Goal: Information Seeking & Learning: Learn about a topic

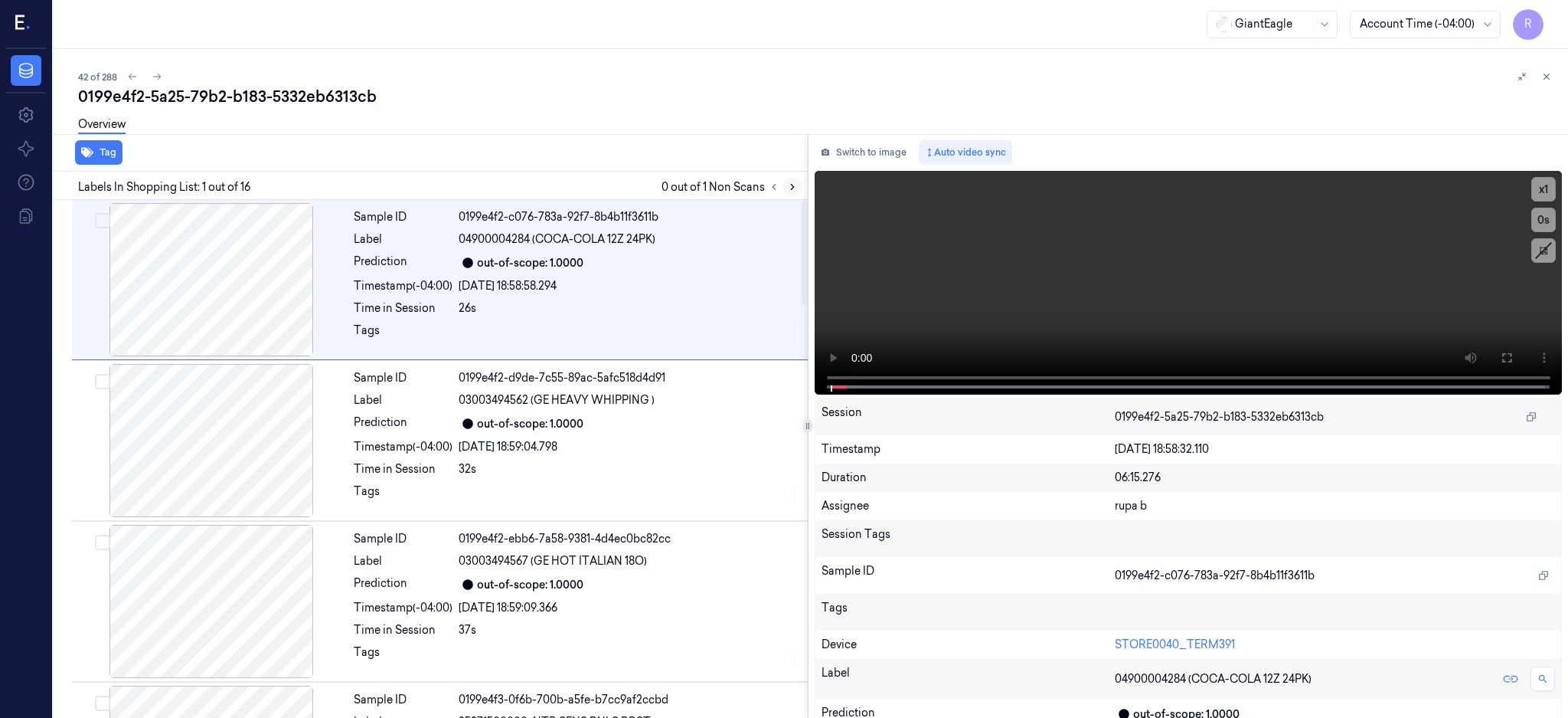
click at [798, 185] on icon at bounding box center [792, 187] width 11 height 11
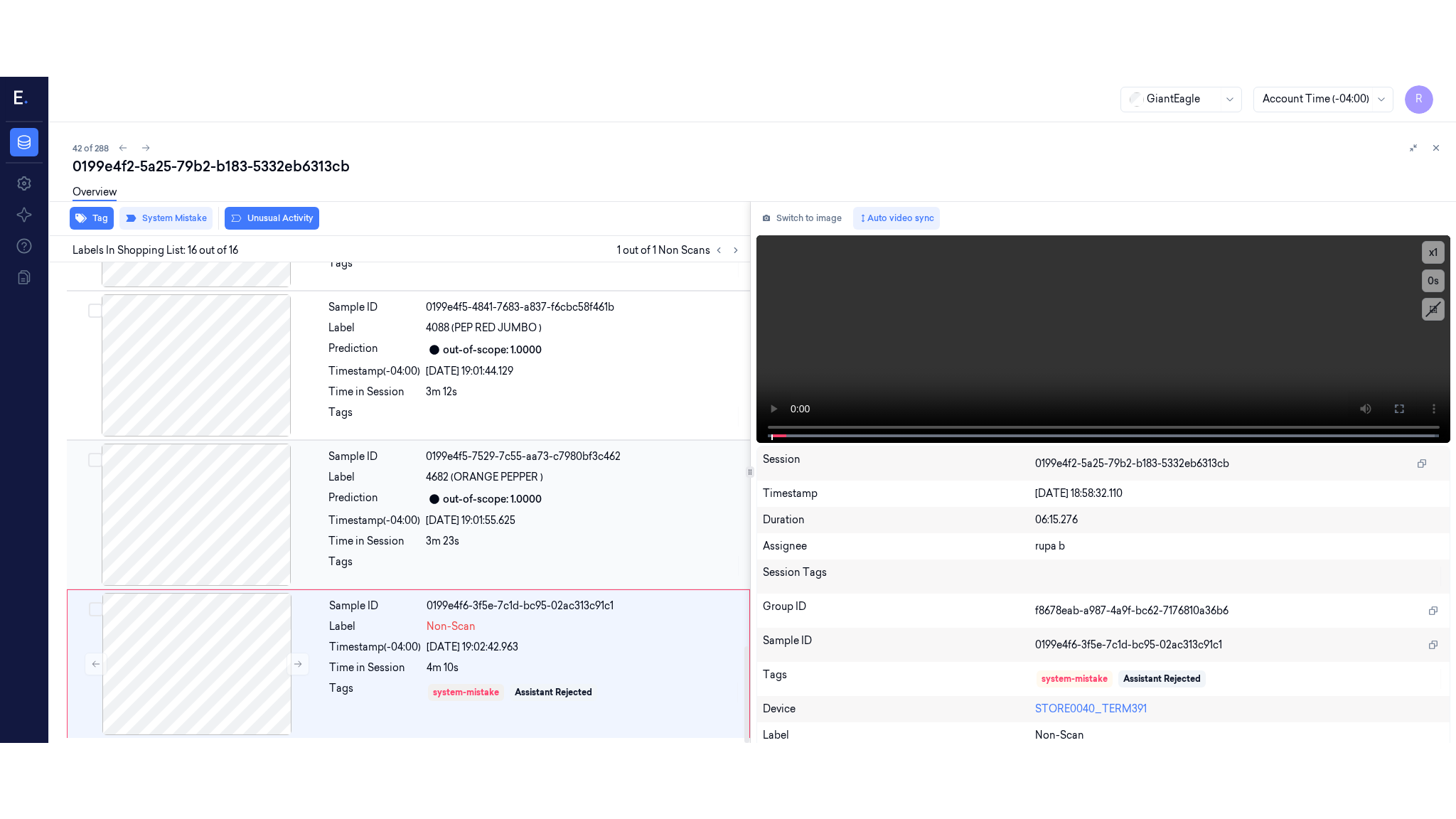
scroll to position [1912, 0]
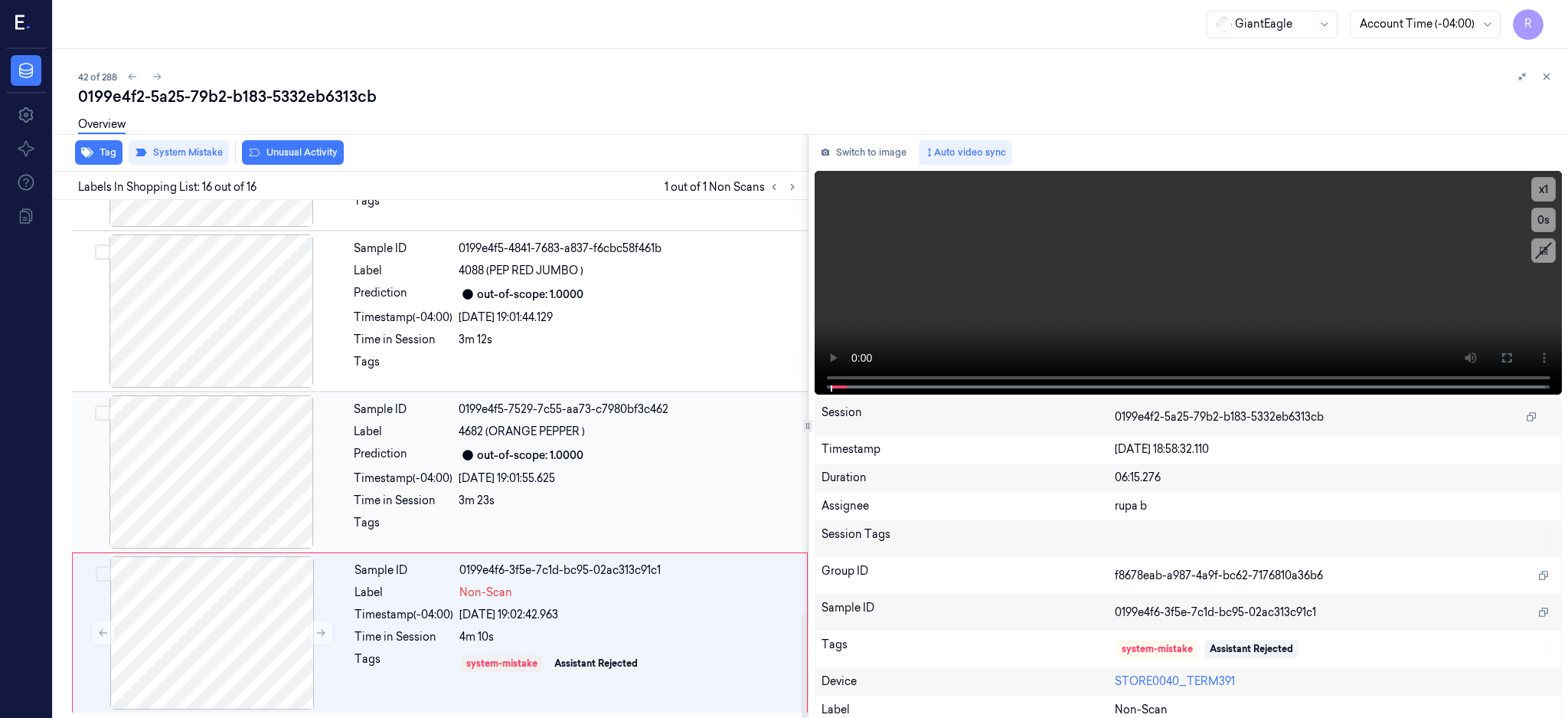
click at [204, 469] on div at bounding box center [212, 472] width 272 height 153
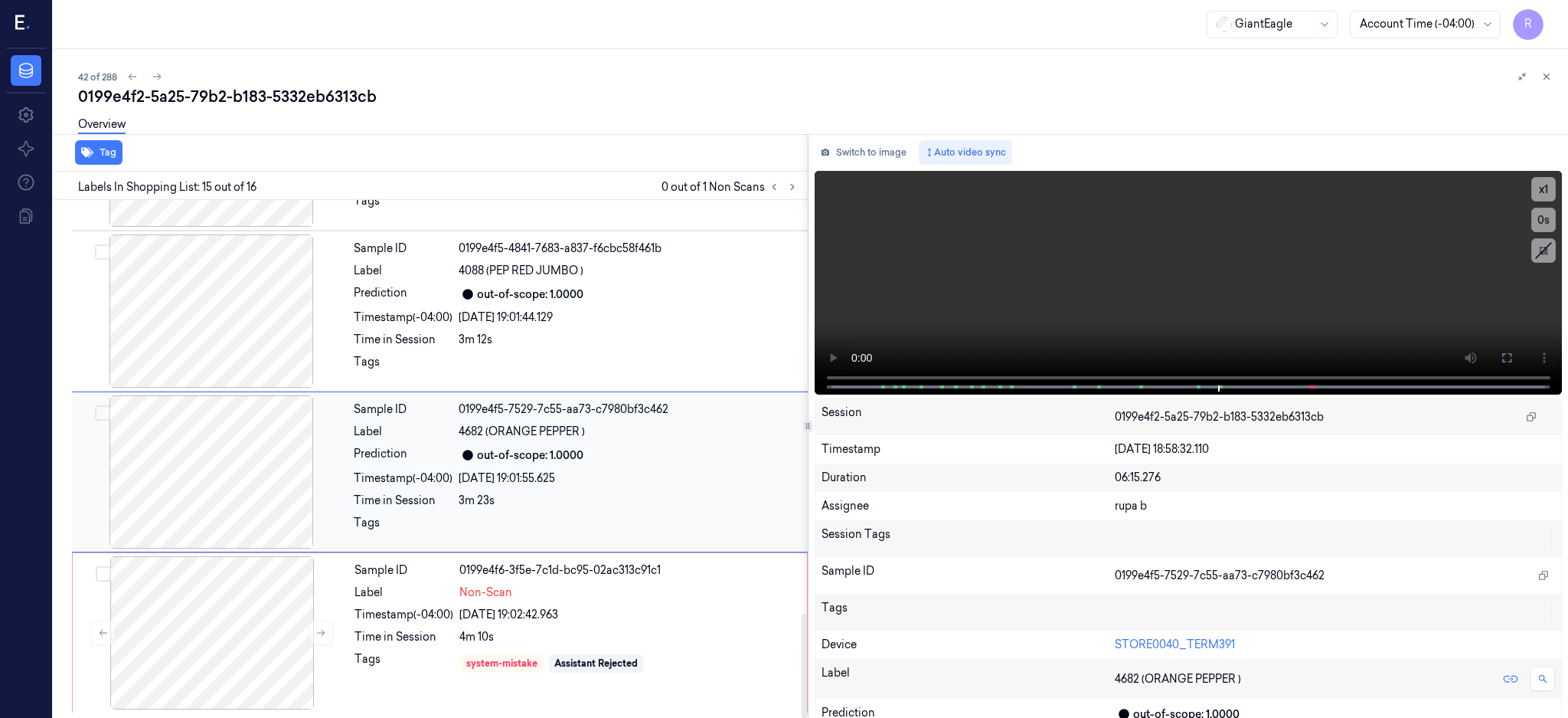
click at [245, 447] on div at bounding box center [212, 472] width 272 height 153
click at [1520, 356] on button at bounding box center [1507, 358] width 25 height 25
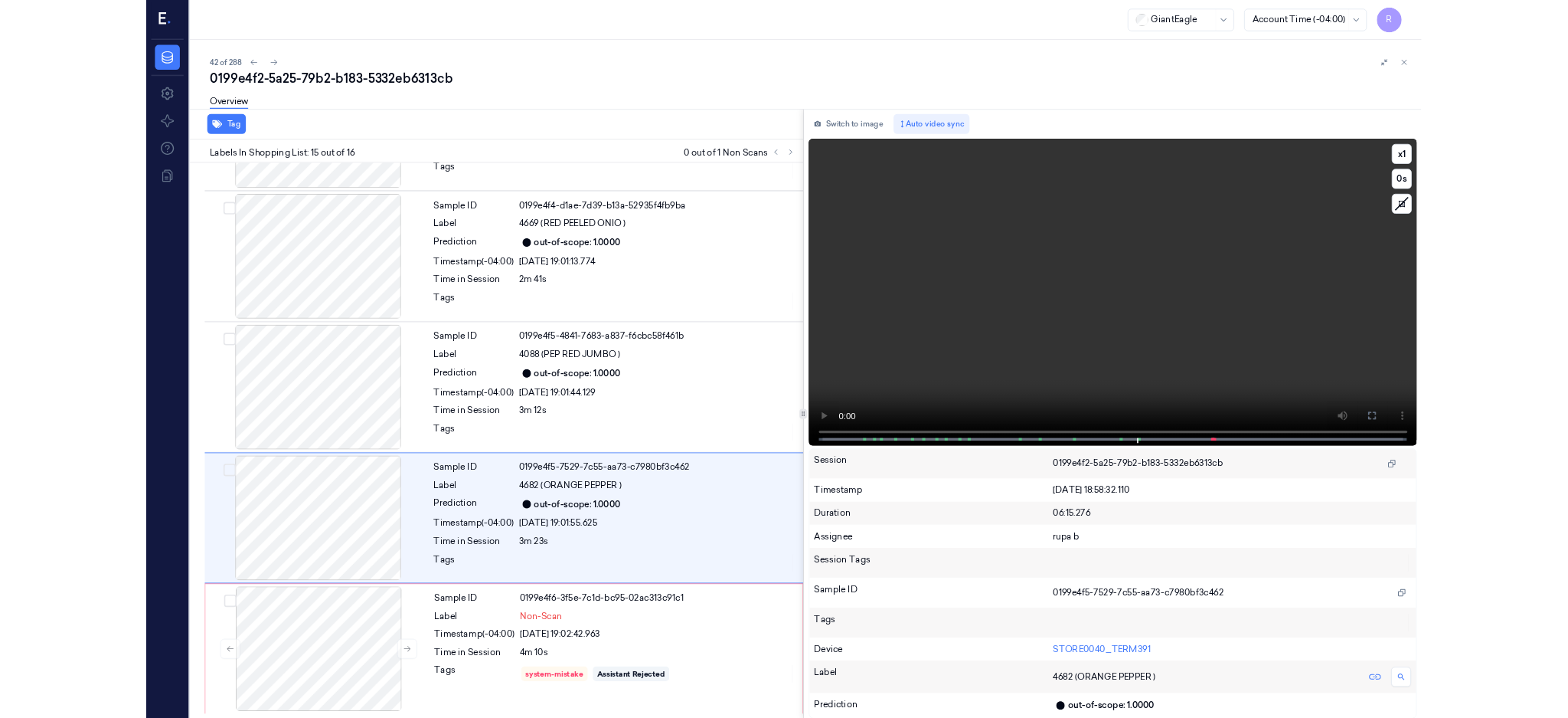
scroll to position [1896, 0]
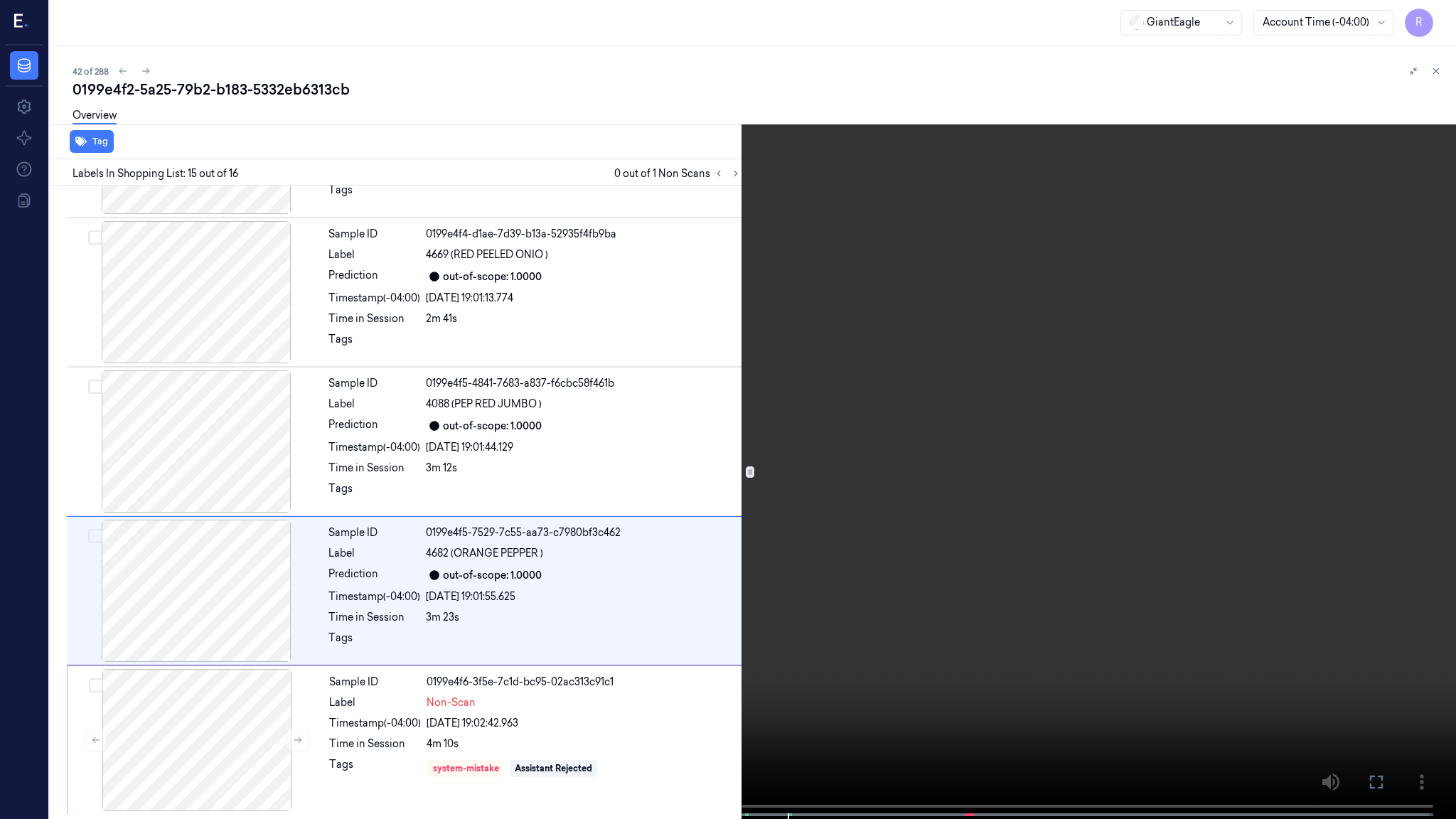
click at [952, 389] on video at bounding box center [728, 411] width 1456 height 822
click at [931, 452] on video at bounding box center [728, 411] width 1456 height 822
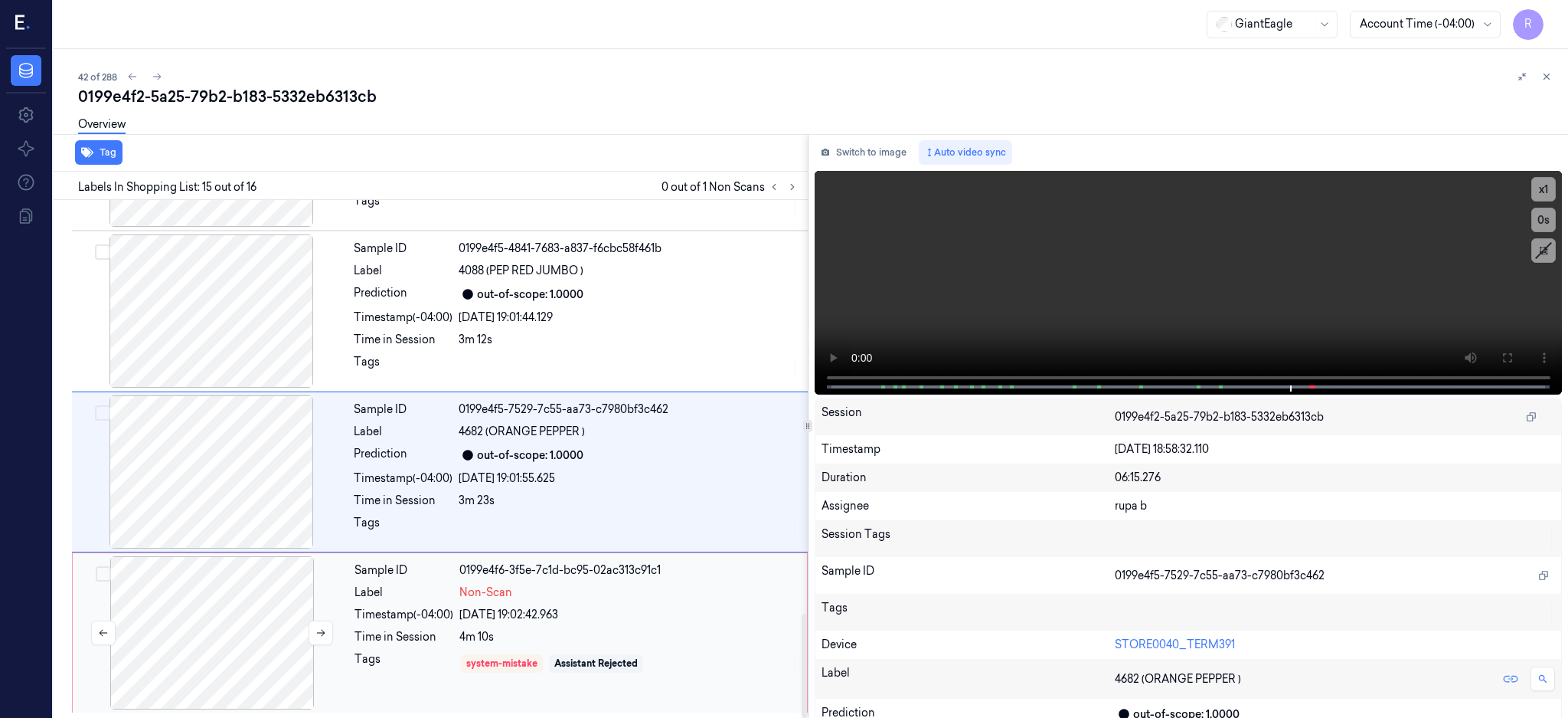
click at [235, 592] on div at bounding box center [212, 633] width 272 height 153
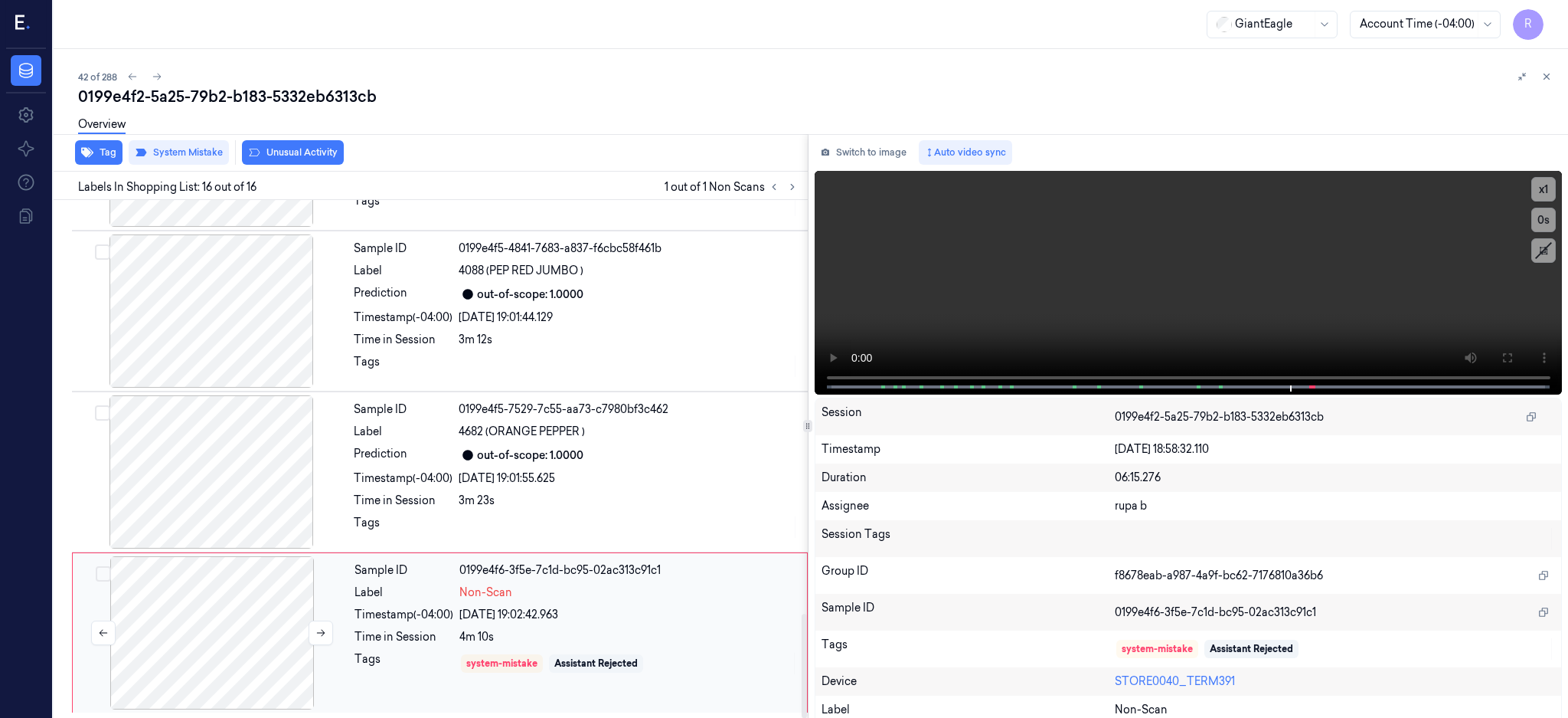
scroll to position [2061, 0]
click at [323, 634] on icon at bounding box center [321, 633] width 11 height 11
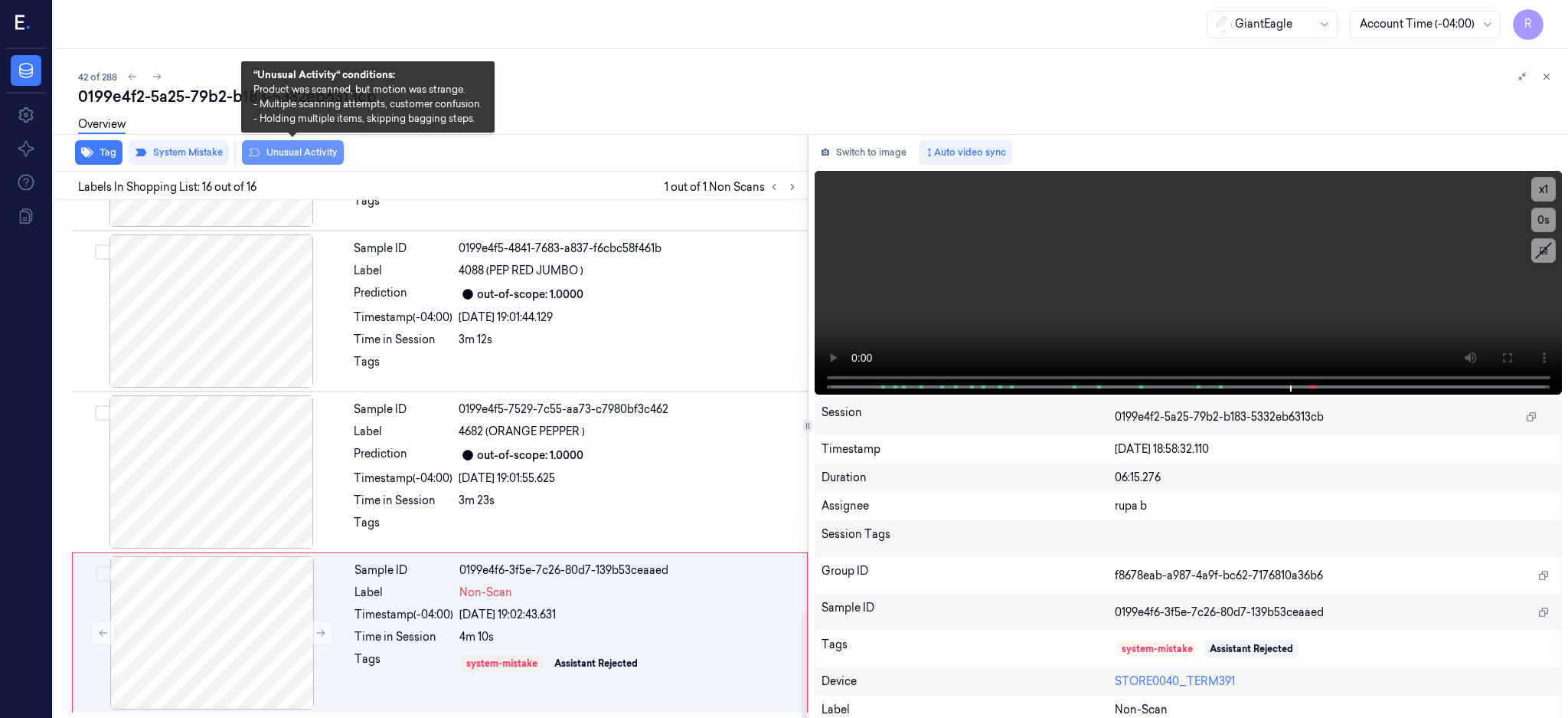
click at [309, 156] on button "Unusual Activity" at bounding box center [293, 152] width 102 height 25
